Goal: Task Accomplishment & Management: Use online tool/utility

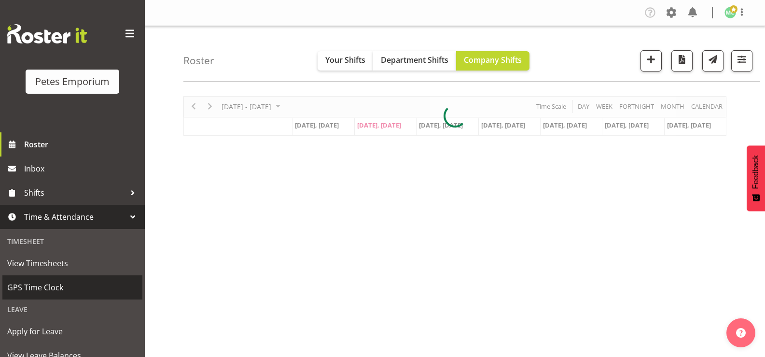
click at [96, 293] on span "GPS Time Clock" at bounding box center [72, 287] width 130 height 14
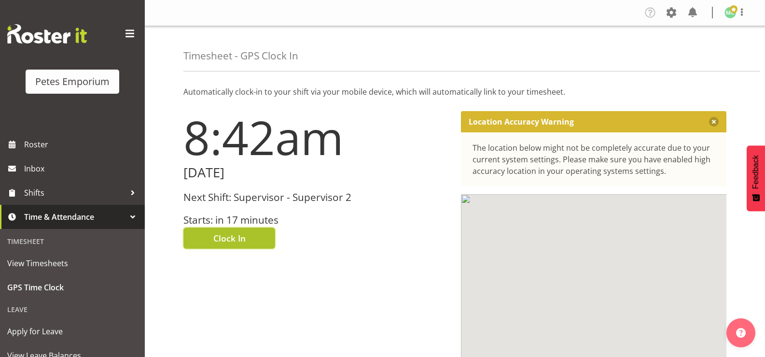
click at [252, 231] on button "Clock In" at bounding box center [229, 237] width 92 height 21
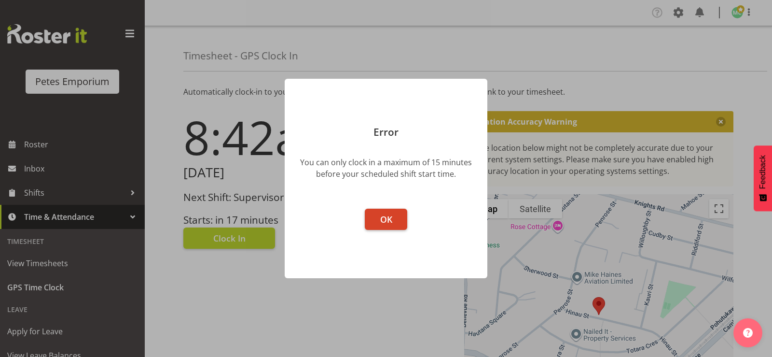
click at [400, 216] on button "OK" at bounding box center [386, 218] width 42 height 21
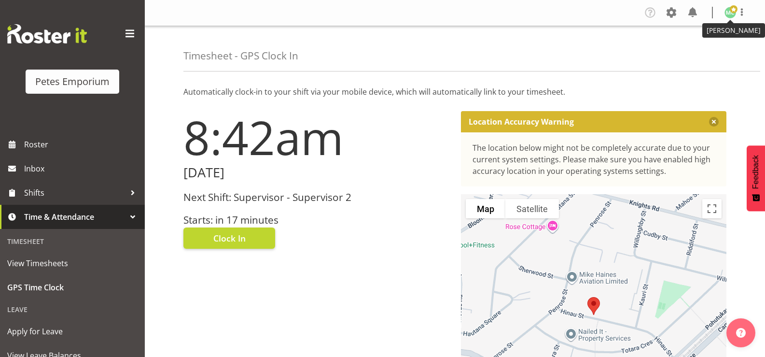
click at [735, 16] on figure at bounding box center [730, 13] width 12 height 12
click at [722, 51] on link "Log Out" at bounding box center [701, 50] width 93 height 17
